Goal: Check status: Check status

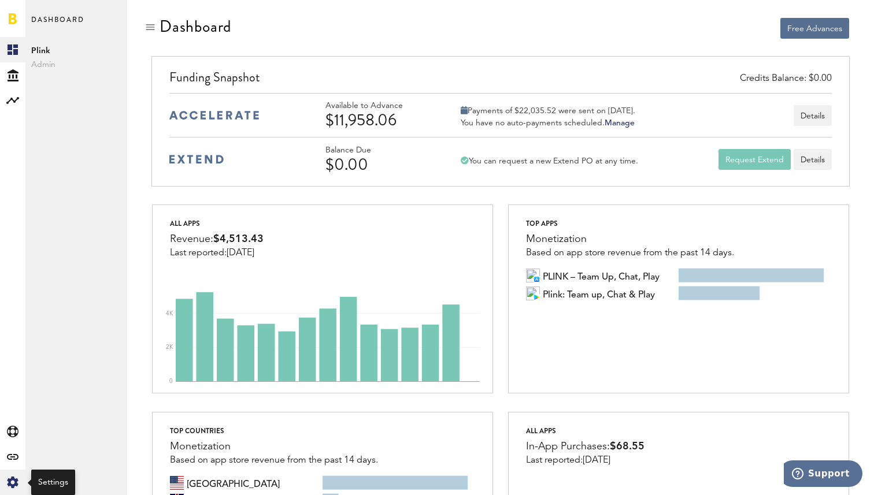
click at [12, 482] on icon "Created with Sketch." at bounding box center [13, 483] width 12 height 12
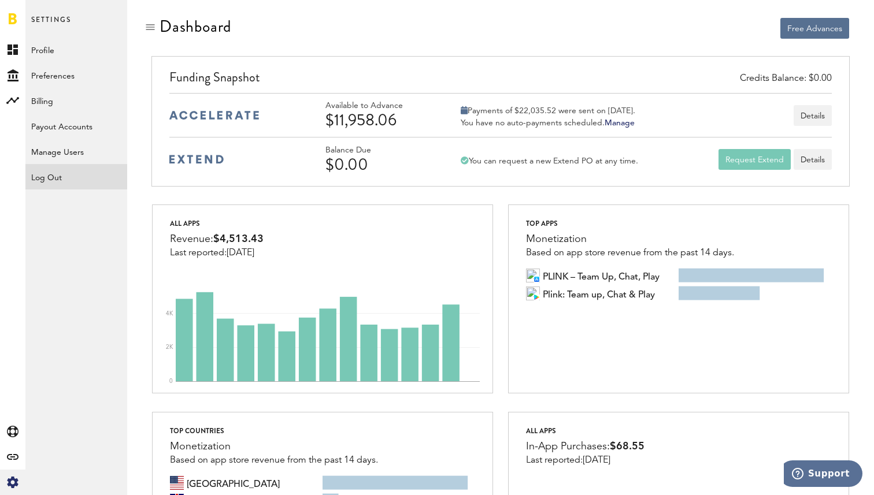
click at [43, 184] on div "Log Out" at bounding box center [76, 174] width 102 height 21
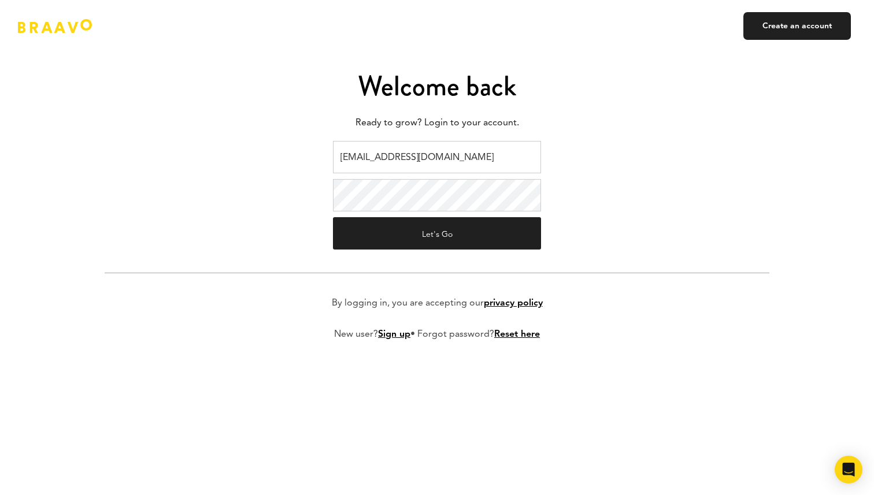
click at [357, 165] on input "[EMAIL_ADDRESS][DOMAIN_NAME]" at bounding box center [437, 157] width 208 height 32
type input "[EMAIL_ADDRESS][DOMAIN_NAME]"
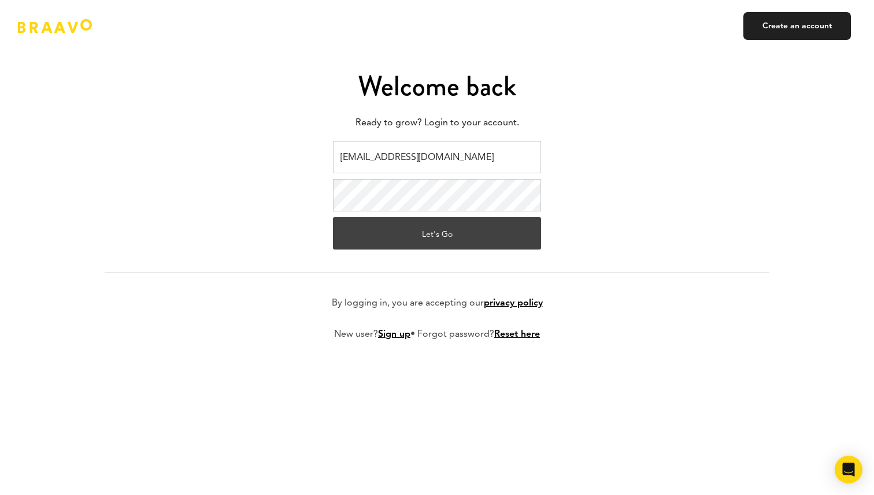
click at [403, 238] on button "Let's Go" at bounding box center [437, 233] width 208 height 32
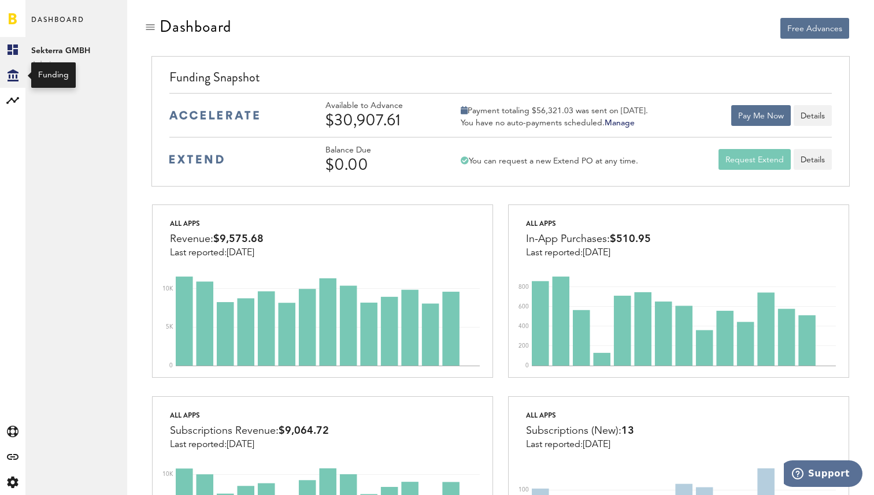
click at [12, 75] on icon at bounding box center [13, 75] width 11 height 12
click at [66, 70] on link "Transactions" at bounding box center [76, 74] width 102 height 25
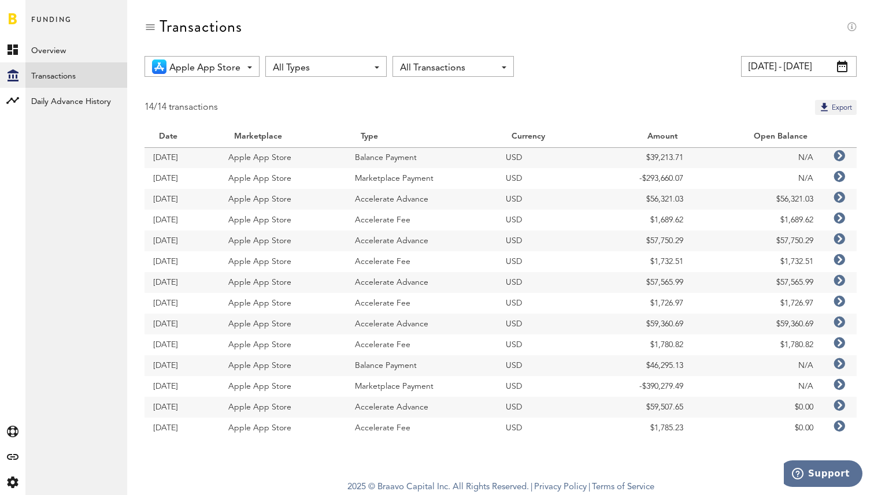
click at [843, 156] on icon at bounding box center [840, 156] width 12 height 12
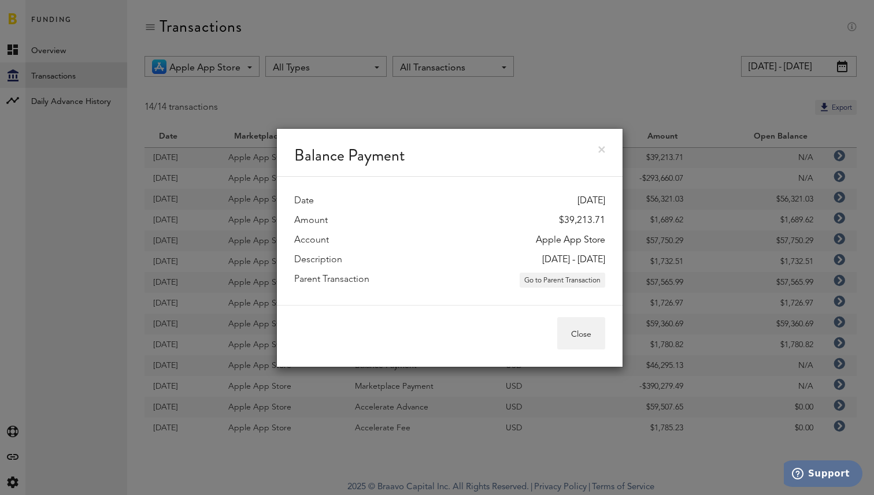
click at [694, 101] on div "Balance Payment Date 03.10.25 Amount $39,213.71 Account Apple App Store Descrip…" at bounding box center [449, 247] width 849 height 495
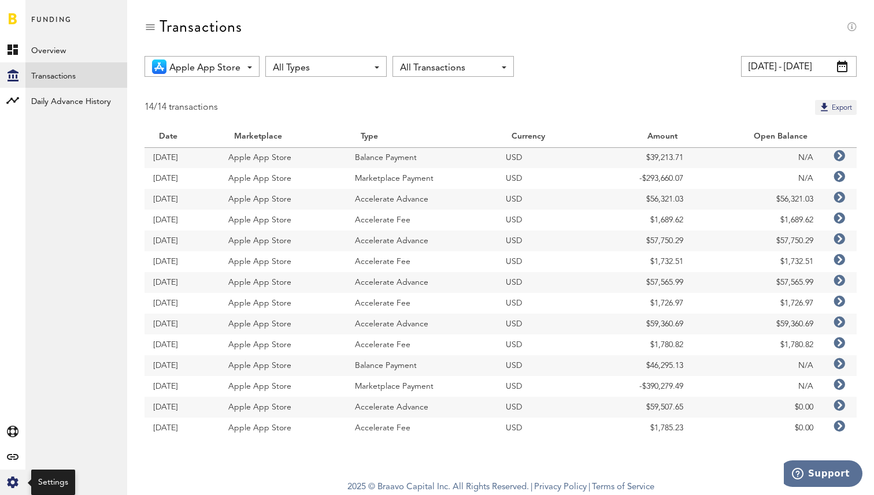
click at [5, 486] on div "Created with Sketch." at bounding box center [12, 482] width 25 height 25
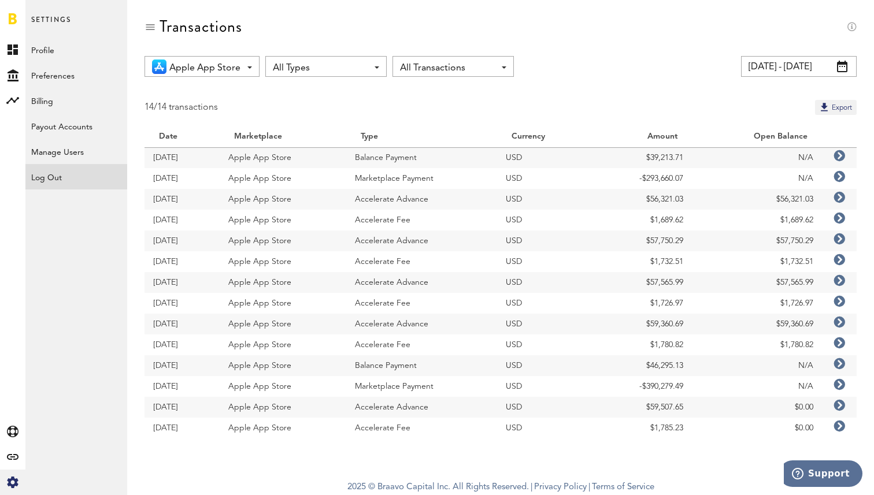
click at [69, 172] on div "Log Out" at bounding box center [76, 174] width 102 height 21
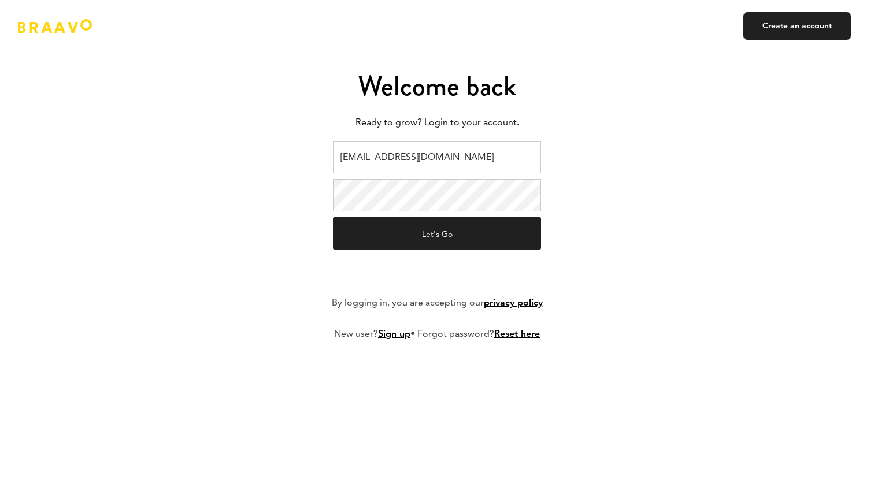
click at [386, 160] on input "[EMAIL_ADDRESS][DOMAIN_NAME]" at bounding box center [437, 157] width 208 height 32
type input "[EMAIL_ADDRESS][DOMAIN_NAME]"
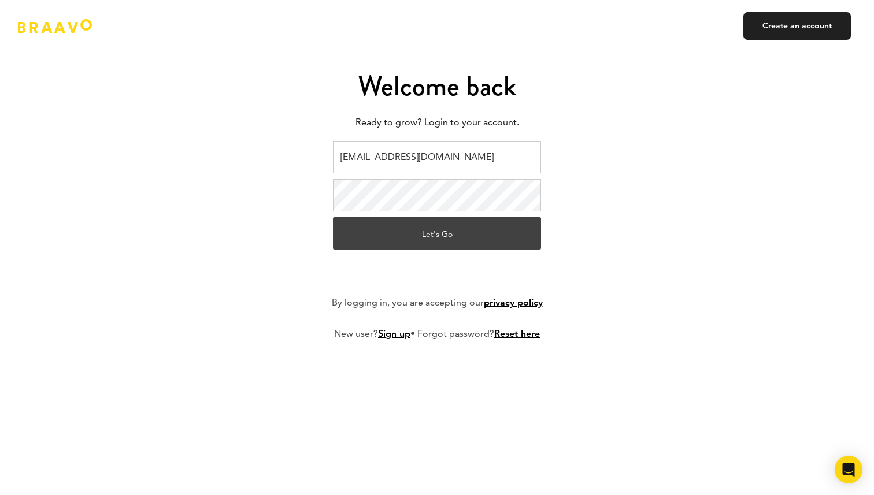
click at [419, 239] on button "Let's Go" at bounding box center [437, 233] width 208 height 32
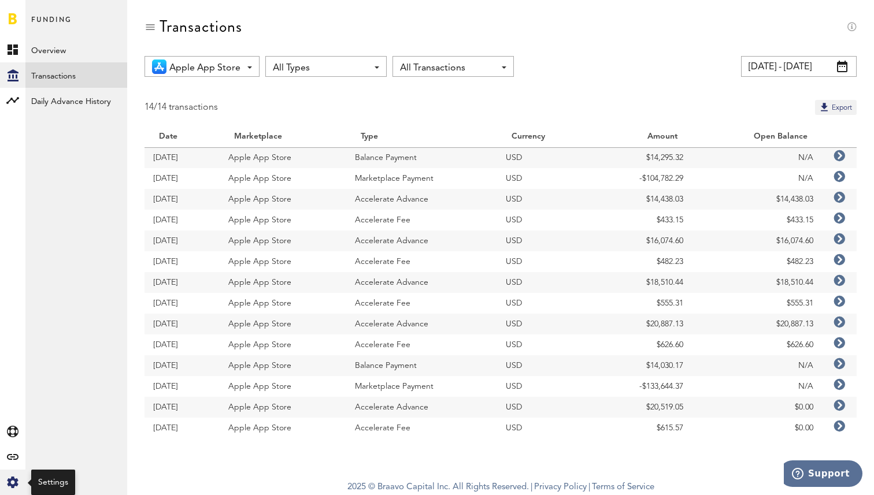
click at [7, 488] on icon "Created with Sketch." at bounding box center [13, 483] width 12 height 12
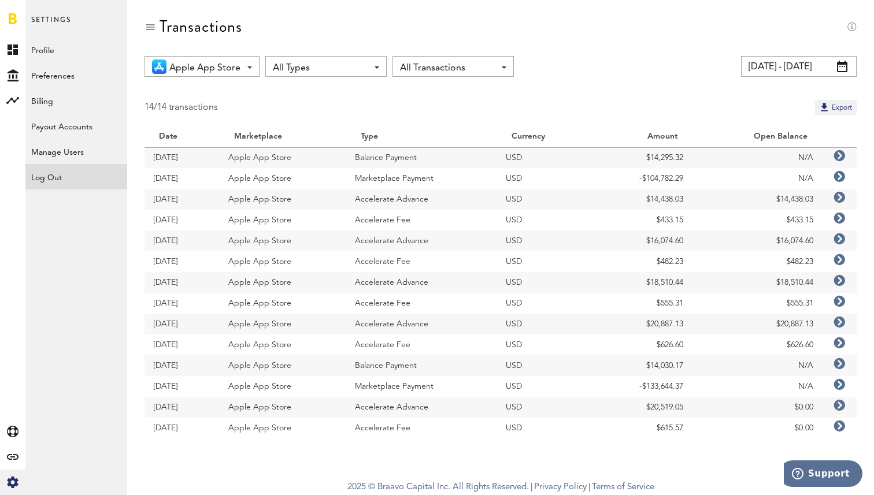
click at [51, 172] on div "Log Out" at bounding box center [76, 174] width 102 height 21
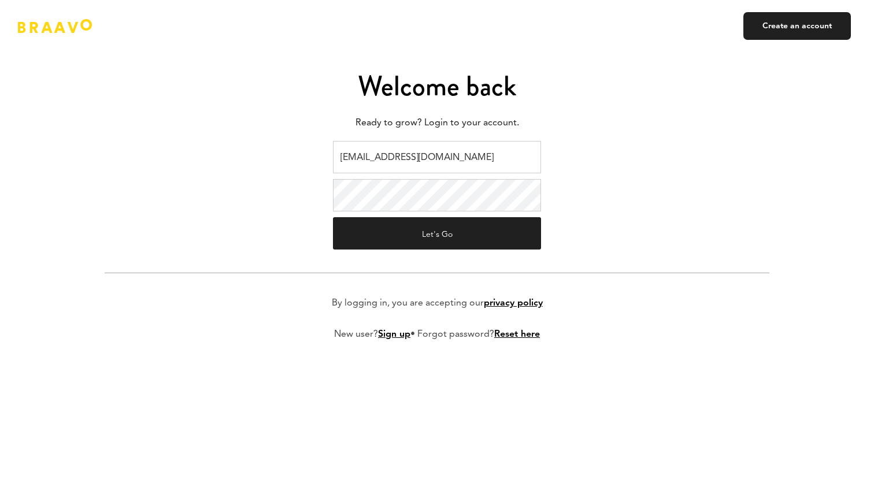
click at [379, 149] on input "[EMAIL_ADDRESS][DOMAIN_NAME]" at bounding box center [437, 157] width 208 height 32
type input "v.kistruga@plink.tech"
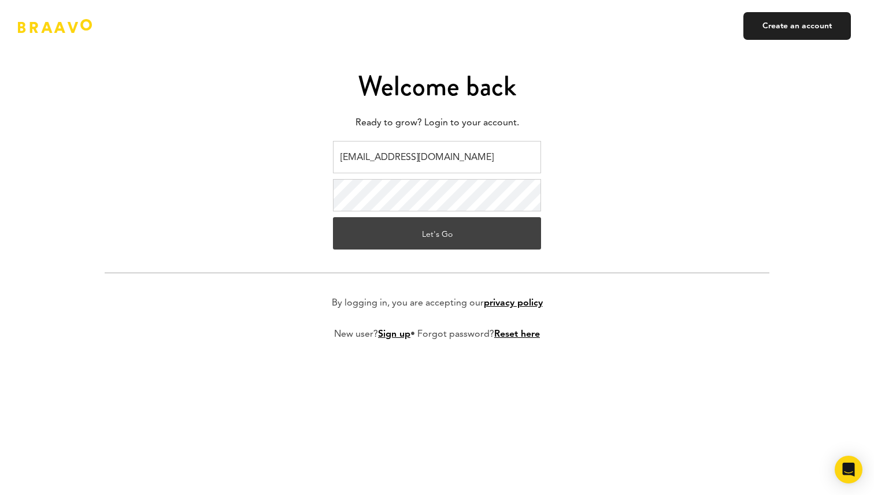
click at [432, 234] on button "Let's Go" at bounding box center [437, 233] width 208 height 32
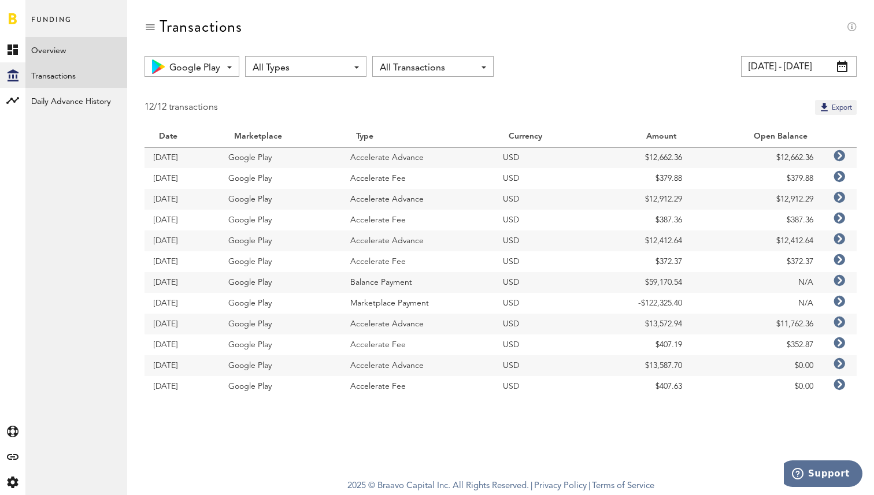
click at [42, 55] on link "Overview" at bounding box center [76, 49] width 102 height 25
